Goal: Entertainment & Leisure: Consume media (video, audio)

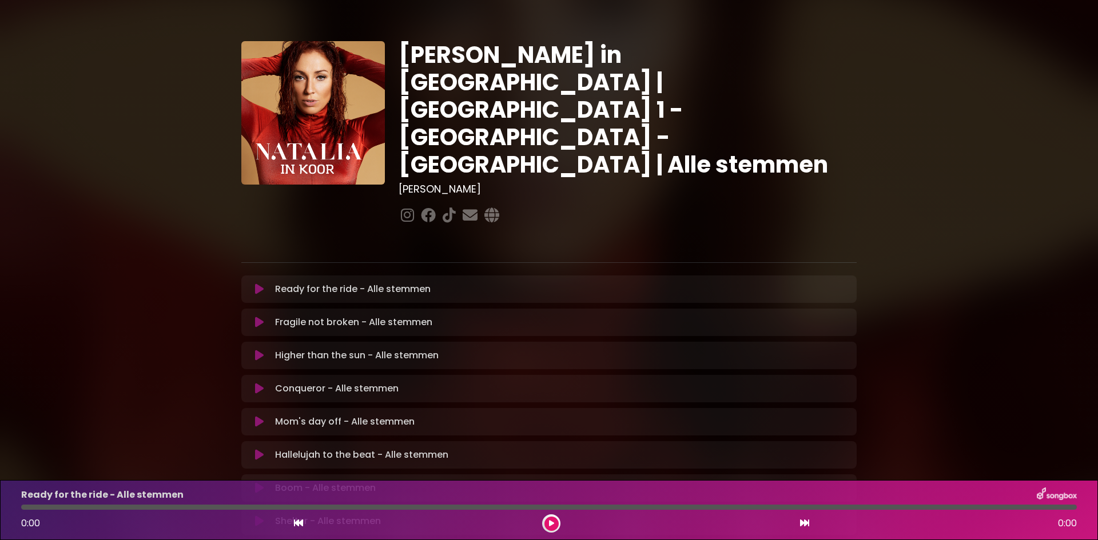
click at [258, 284] on icon at bounding box center [259, 289] width 9 height 11
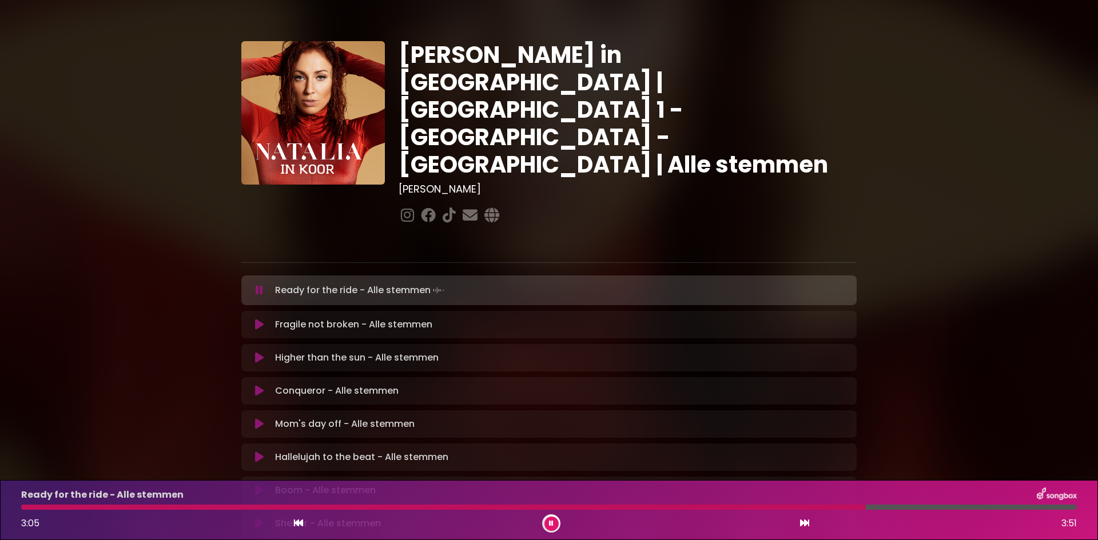
click at [461, 506] on div at bounding box center [443, 507] width 844 height 5
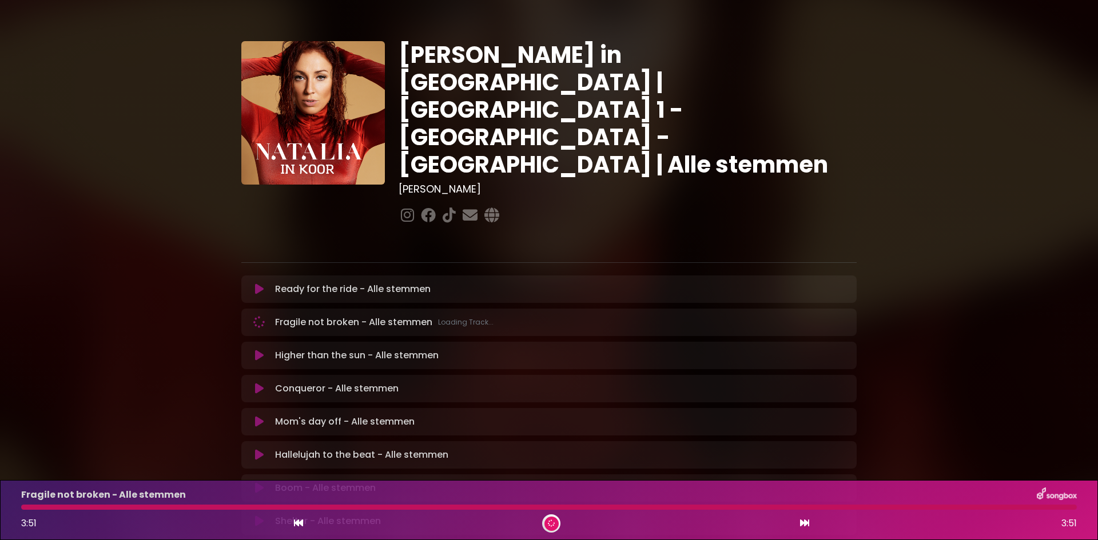
click at [552, 526] on icon at bounding box center [551, 523] width 7 height 7
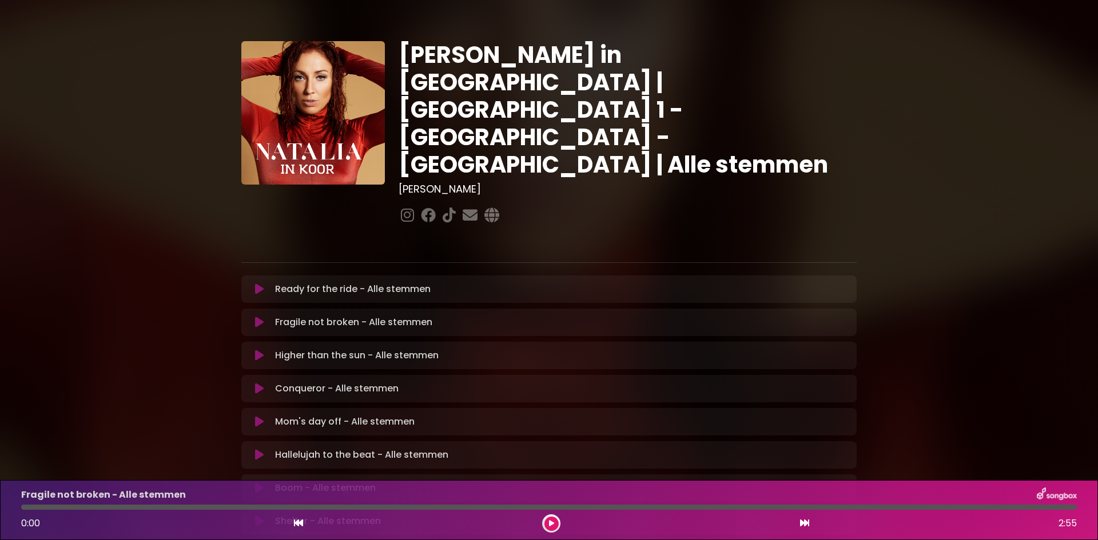
click at [257, 317] on icon at bounding box center [259, 322] width 9 height 11
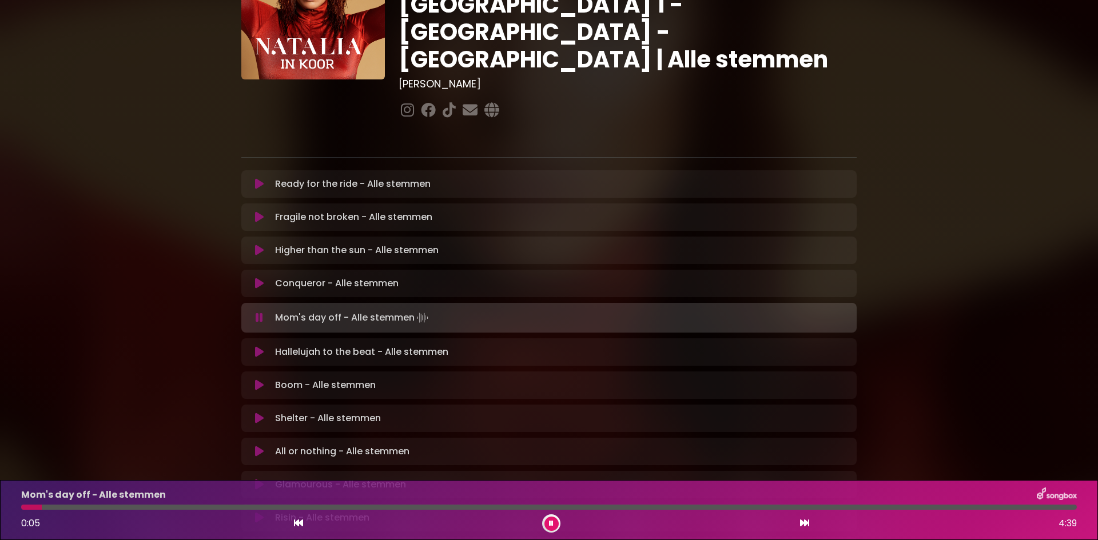
scroll to position [221, 0]
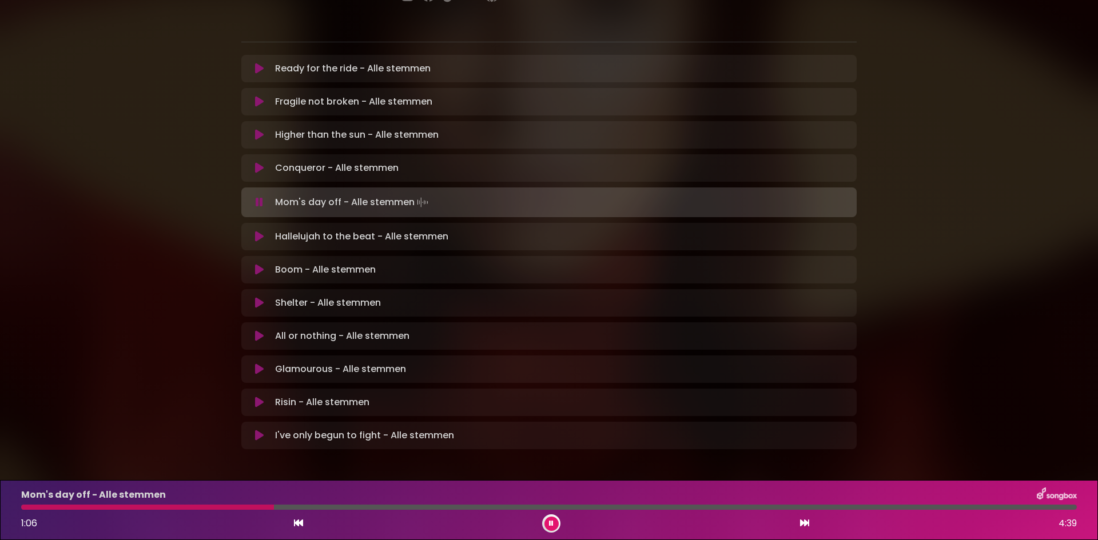
click at [192, 508] on div at bounding box center [147, 507] width 253 height 5
click at [458, 509] on div at bounding box center [273, 507] width 505 height 5
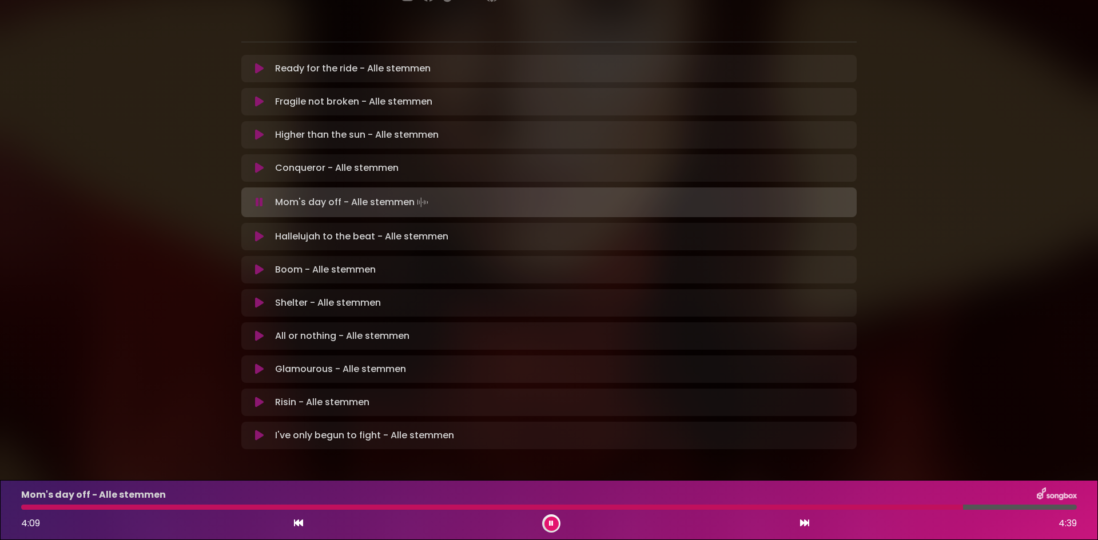
click at [260, 231] on icon at bounding box center [259, 236] width 9 height 11
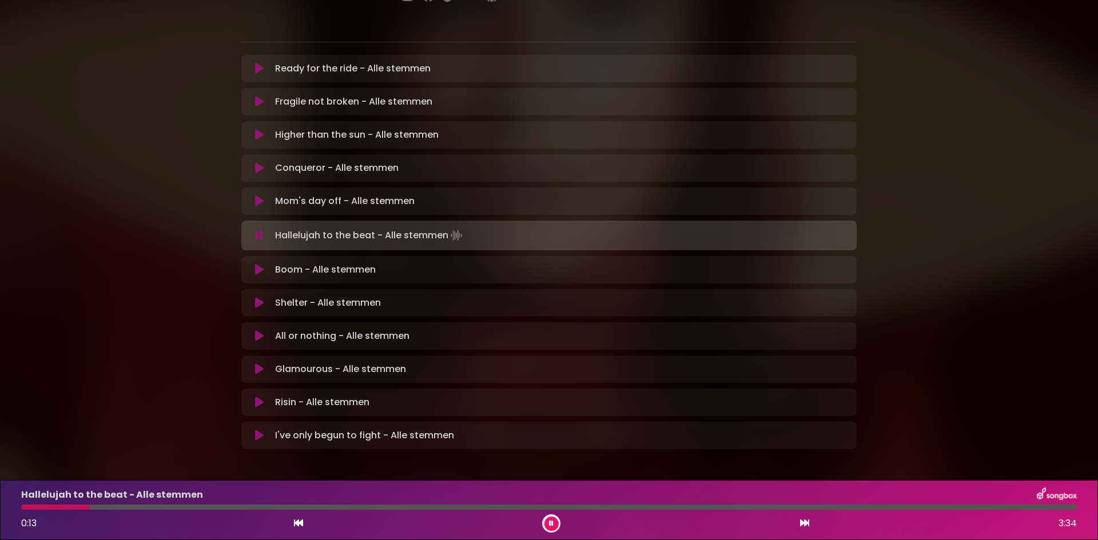
click at [21, 509] on div at bounding box center [55, 507] width 69 height 5
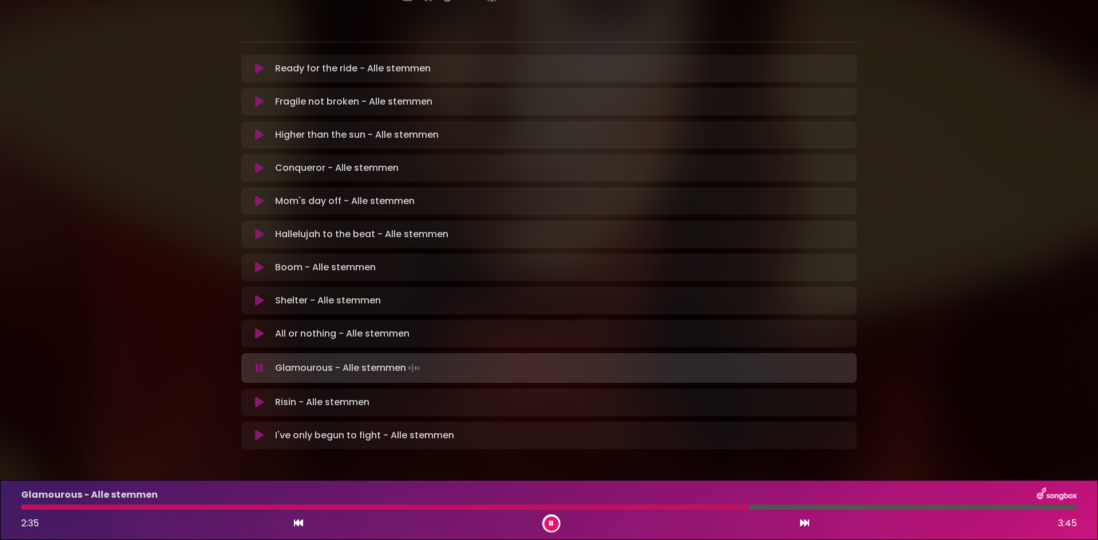
click at [23, 507] on div at bounding box center [385, 507] width 728 height 5
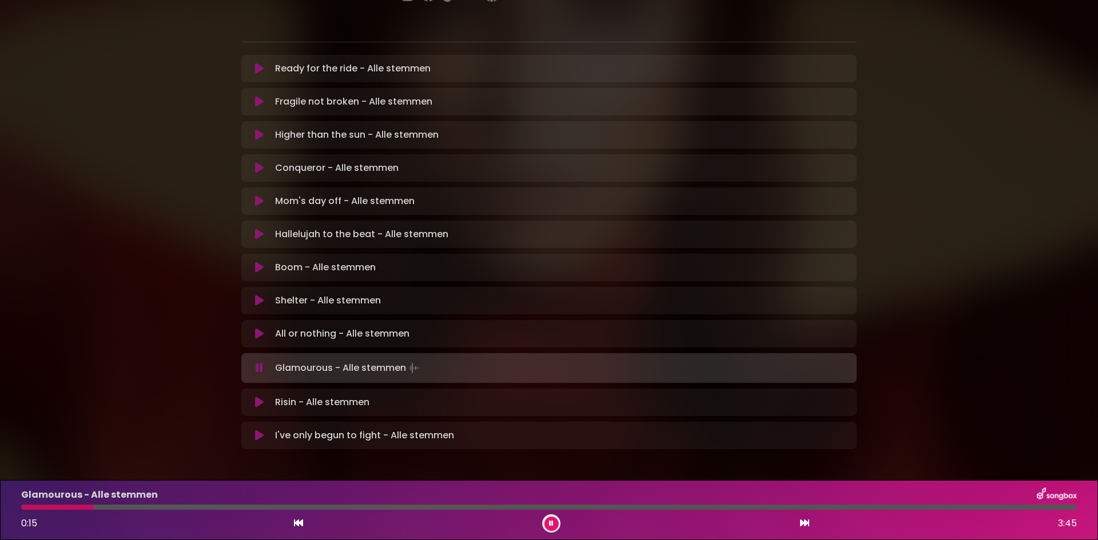
click at [257, 328] on icon at bounding box center [259, 333] width 9 height 11
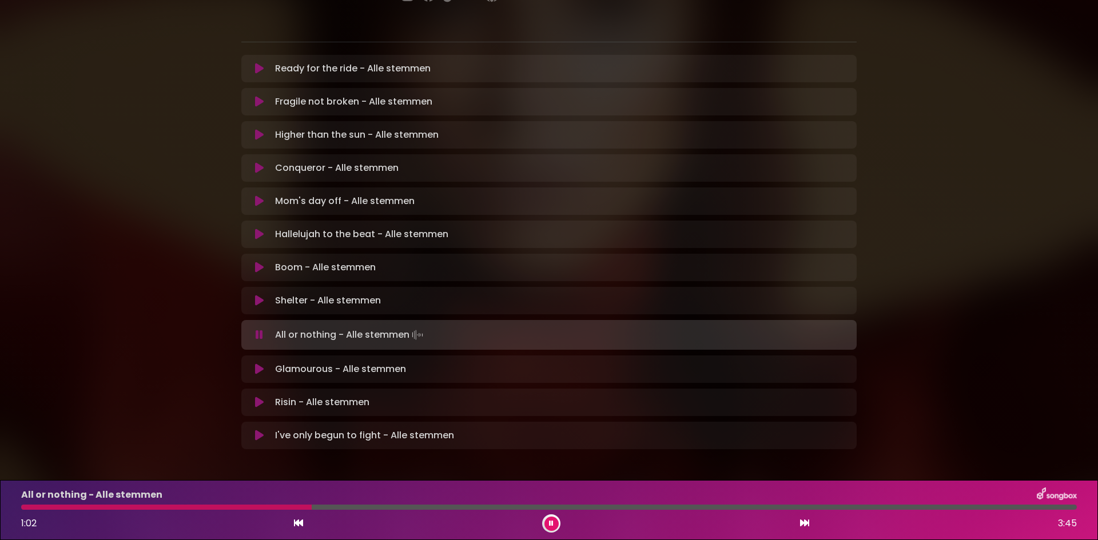
click at [252, 364] on button at bounding box center [259, 369] width 22 height 11
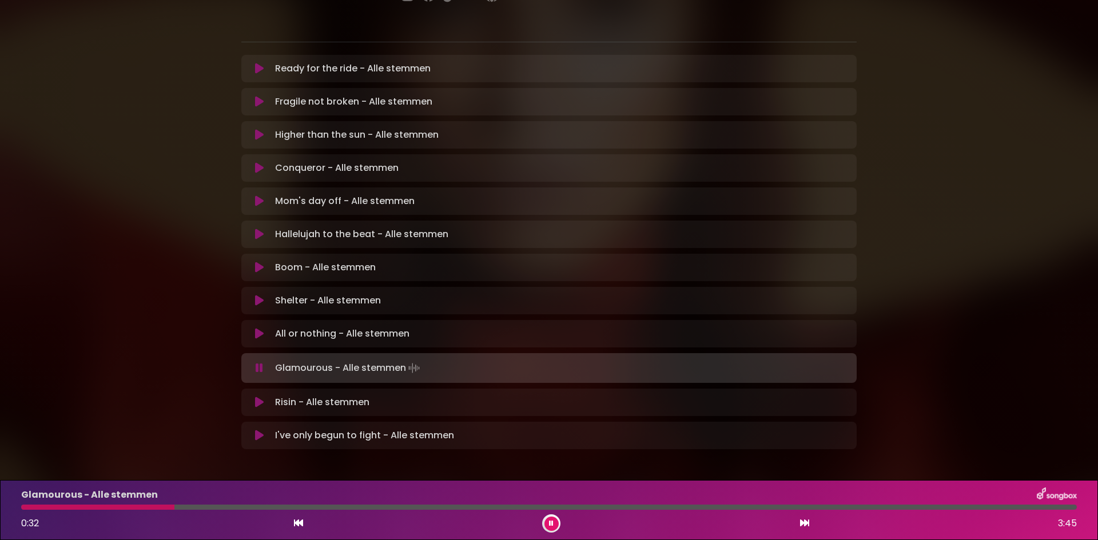
click at [92, 507] on div at bounding box center [97, 507] width 153 height 5
click at [100, 507] on div at bounding box center [93, 507] width 145 height 5
click at [301, 510] on div "Glamourous - Alle stemmen 1:19 3:45" at bounding box center [548, 510] width 1069 height 45
click at [308, 505] on div at bounding box center [207, 507] width 373 height 5
click at [324, 510] on div "Glamourous - Alle stemmen 1:16 3:45" at bounding box center [548, 510] width 1069 height 45
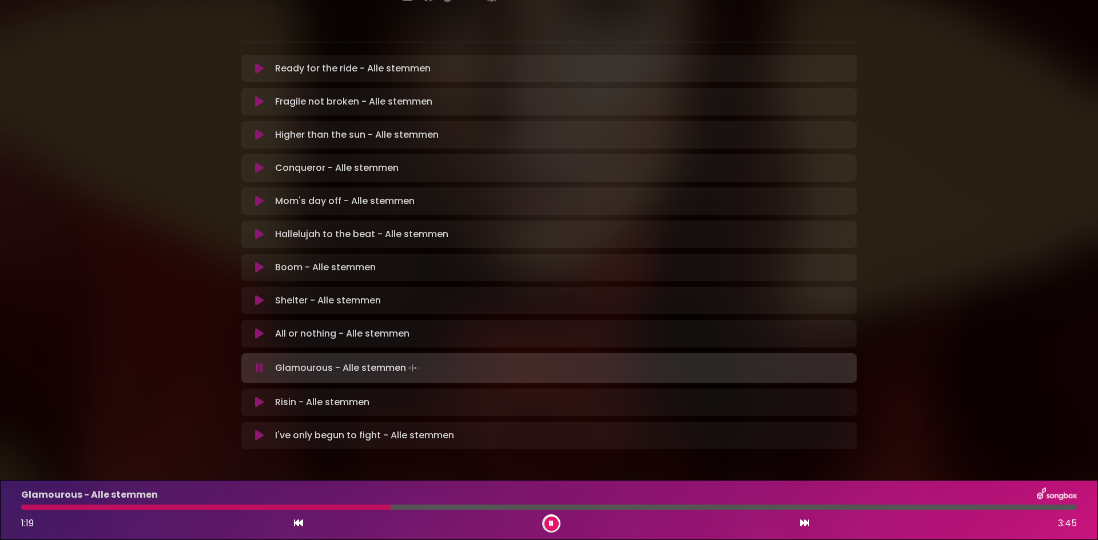
click at [325, 507] on div at bounding box center [205, 507] width 369 height 5
click at [381, 507] on div at bounding box center [233, 507] width 425 height 5
click at [518, 504] on div "Glamourous - Alle stemmen 1:59 3:45" at bounding box center [548, 510] width 1069 height 45
click at [516, 505] on div at bounding box center [302, 507] width 563 height 5
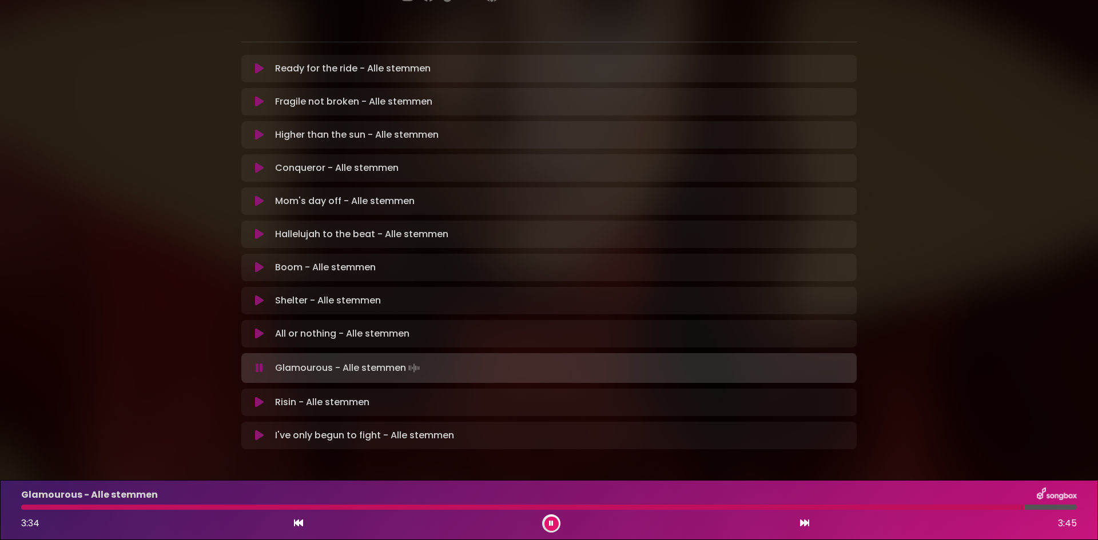
click at [969, 505] on div at bounding box center [522, 507] width 1003 height 5
click at [978, 505] on div at bounding box center [523, 507] width 1004 height 5
click at [260, 397] on icon at bounding box center [259, 402] width 9 height 11
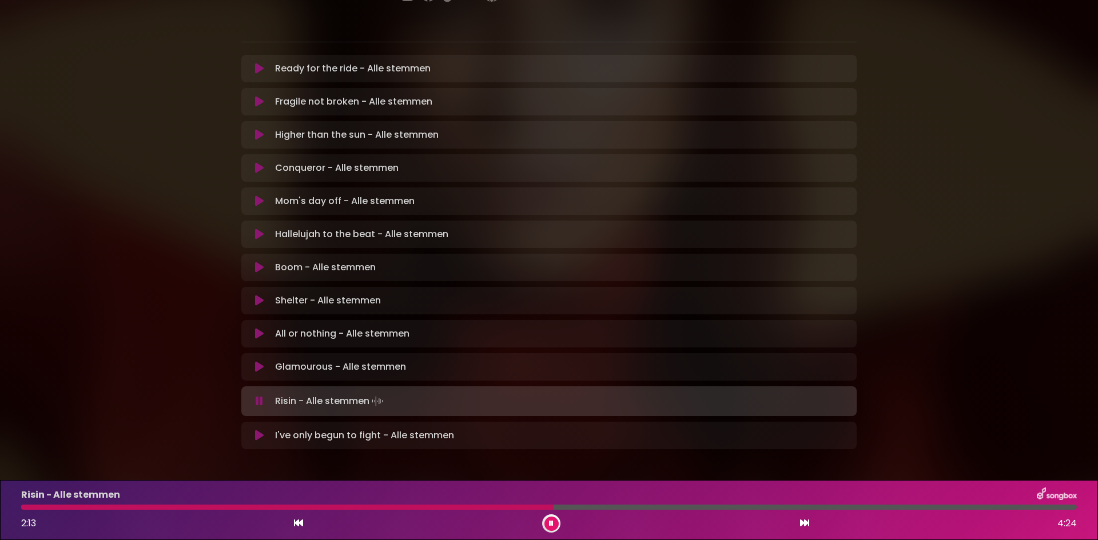
click at [456, 502] on div "Risin - Alle stemmen" at bounding box center [548, 495] width 1069 height 15
click at [455, 507] on div at bounding box center [289, 507] width 536 height 5
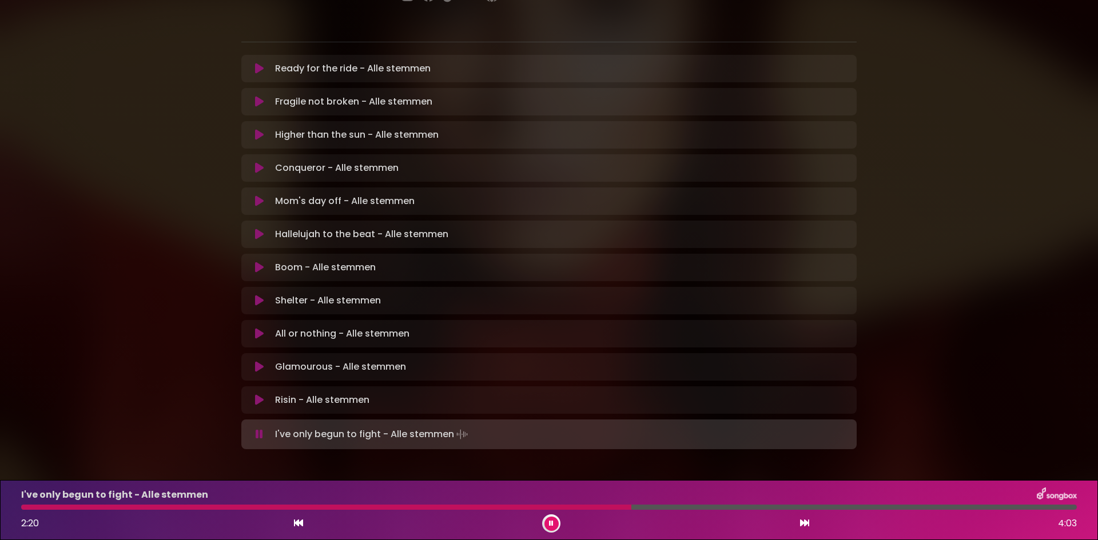
click at [566, 503] on div "I've only begun to fight - Alle stemmen 2:20 4:03" at bounding box center [548, 510] width 1069 height 45
click at [564, 506] on div at bounding box center [327, 507] width 613 height 5
click at [591, 504] on div "I've only begun to fight - Alle stemmen 2:23 4:03" at bounding box center [548, 510] width 1069 height 45
click at [599, 508] on div at bounding box center [309, 507] width 577 height 5
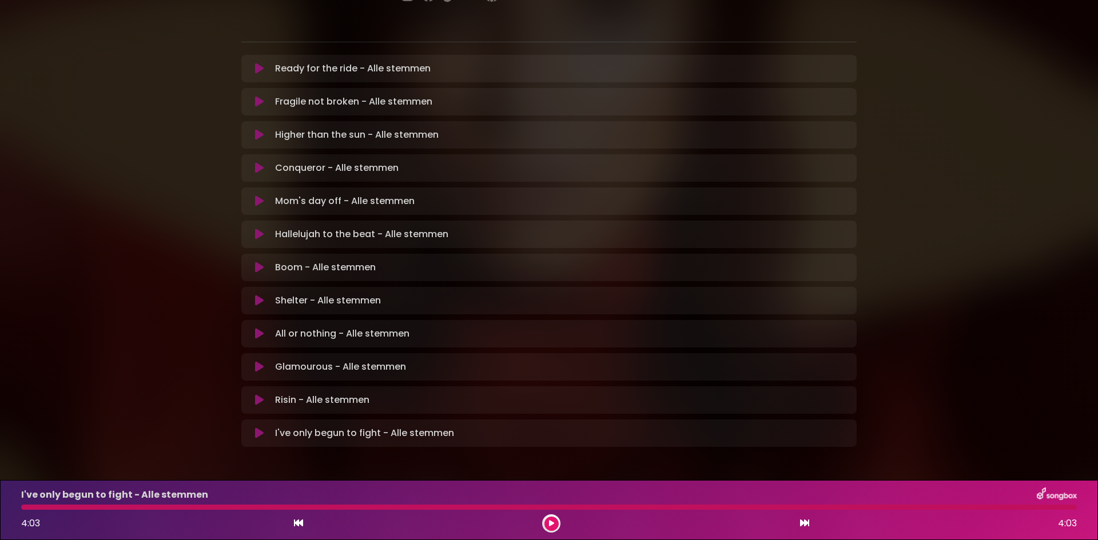
scroll to position [218, 0]
